Goal: Information Seeking & Learning: Learn about a topic

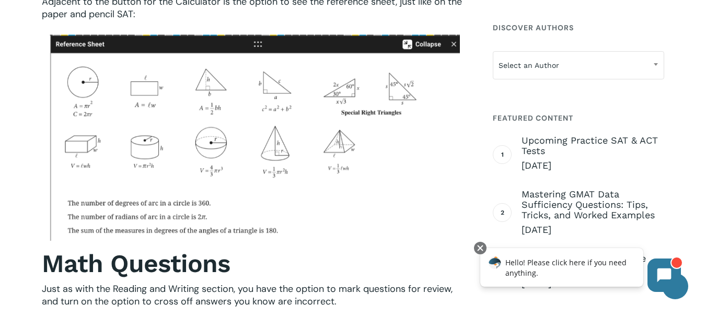
scroll to position [4790, 0]
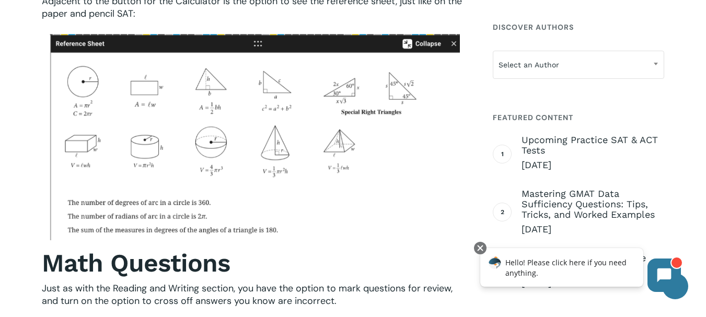
click at [289, 154] on img at bounding box center [255, 137] width 410 height 206
click at [150, 163] on img at bounding box center [255, 137] width 410 height 206
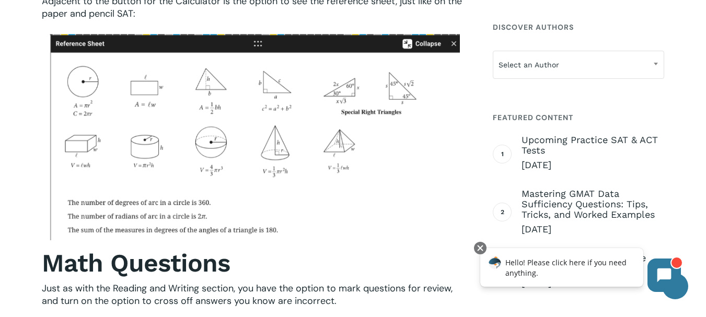
click at [150, 163] on img at bounding box center [255, 137] width 410 height 206
click at [161, 156] on img at bounding box center [255, 137] width 410 height 206
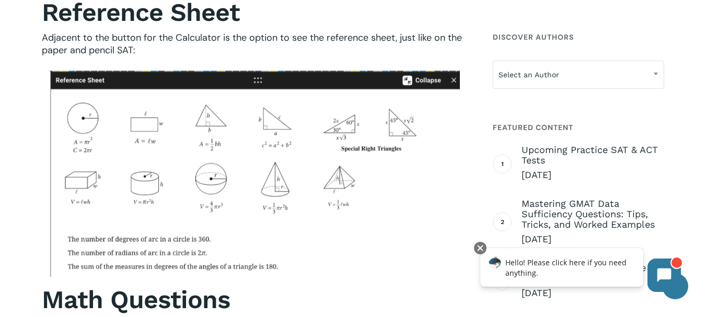
scroll to position [4762, 0]
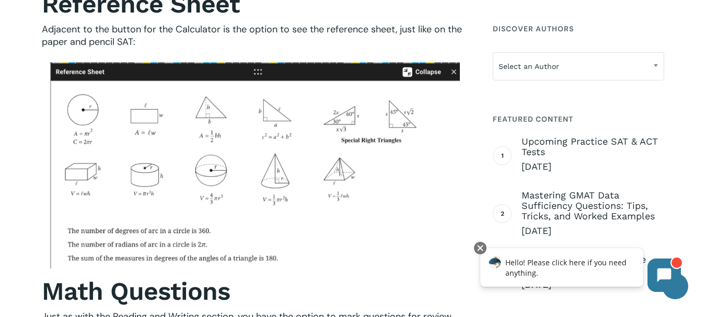
click at [210, 157] on img at bounding box center [255, 165] width 410 height 206
click at [210, 155] on img at bounding box center [255, 165] width 410 height 206
click at [209, 156] on img at bounding box center [255, 165] width 410 height 206
